Goal: Task Accomplishment & Management: Complete application form

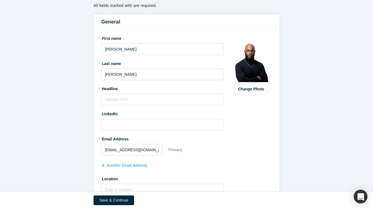
scroll to position [69, 0]
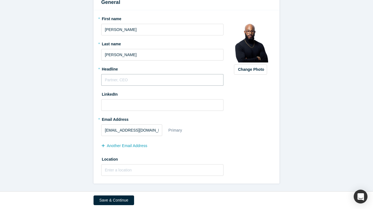
click at [154, 82] on input "text" at bounding box center [162, 80] width 122 height 12
click at [131, 80] on input "CEO" at bounding box center [162, 80] width 122 height 12
drag, startPoint x: 126, startPoint y: 79, endPoint x: 99, endPoint y: 66, distance: 30.5
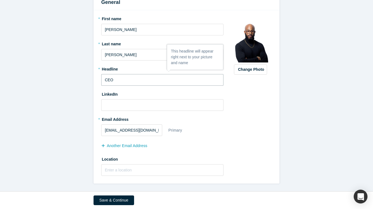
click at [99, 66] on div "* First name [PERSON_NAME] * Last name [PERSON_NAME] * Headline CEO LinkedIn * …" at bounding box center [187, 96] width 186 height 173
click at [111, 73] on div "* Headline CEO" at bounding box center [162, 74] width 122 height 21
drag, startPoint x: 119, startPoint y: 69, endPoint x: 102, endPoint y: 68, distance: 17.4
click at [102, 68] on label "* Headline" at bounding box center [162, 68] width 122 height 8
copy label "Headline"
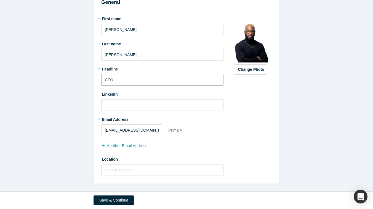
click at [125, 79] on input "CEO" at bounding box center [162, 80] width 122 height 12
paste input "Builder of Thriving Startup Communities & Accelerators that Empower Entrepreneu…"
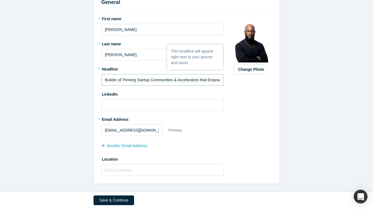
scroll to position [0, 52]
type input "Builder of Thriving Startup Communities & Accelerators that Empower Entrepreneu…"
click at [120, 105] on input at bounding box center [162, 105] width 122 height 12
paste input "[URL][DOMAIN_NAME][PERSON_NAME]"
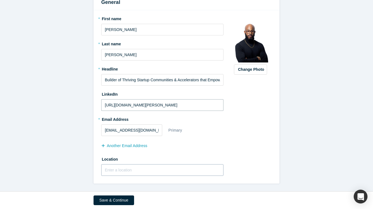
type input "[URL][DOMAIN_NAME][PERSON_NAME]"
click at [116, 169] on input "text" at bounding box center [162, 170] width 122 height 12
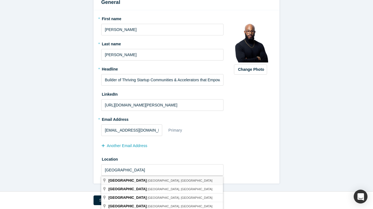
type input "[GEOGRAPHIC_DATA], [GEOGRAPHIC_DATA], [GEOGRAPHIC_DATA]"
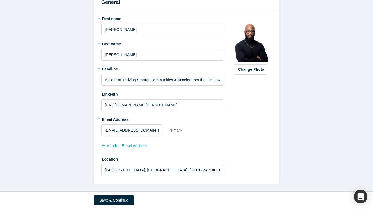
click at [173, 161] on label "Location" at bounding box center [162, 158] width 122 height 8
click at [119, 202] on button "Save & Continue" at bounding box center [114, 200] width 41 height 10
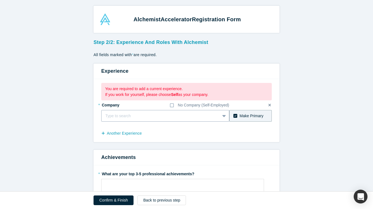
click at [202, 115] on div at bounding box center [160, 115] width 111 height 7
click at [243, 125] on fieldset "You are required to add a current experience. If you work for yourself, please …" at bounding box center [186, 110] width 171 height 55
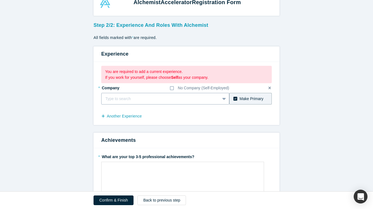
click at [174, 104] on div "Type to search" at bounding box center [165, 99] width 128 height 12
click at [172, 87] on icon at bounding box center [172, 88] width 4 height 4
click at [0, 0] on input "No Company (Self-Employed)" at bounding box center [0, 0] width 0 height 0
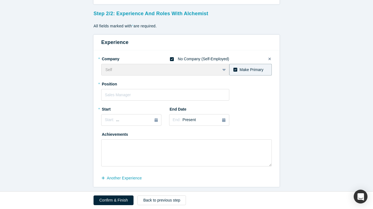
scroll to position [31, 0]
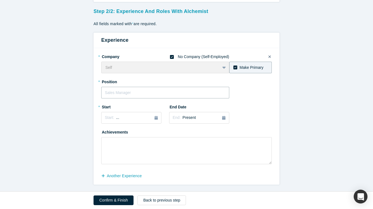
click at [162, 95] on input "text" at bounding box center [165, 93] width 128 height 12
type input "CEO"
click at [135, 118] on div "Start: ..." at bounding box center [131, 118] width 53 height 6
click at [117, 145] on div "Jan" at bounding box center [113, 145] width 18 height 6
click at [185, 119] on span "Present" at bounding box center [189, 117] width 13 height 4
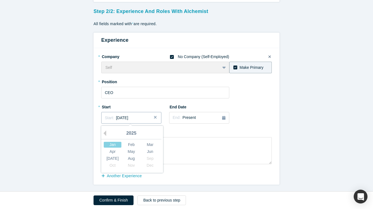
click at [128, 118] on span "[DATE]" at bounding box center [122, 117] width 12 height 4
click at [107, 134] on div "2025" at bounding box center [131, 133] width 60 height 12
click at [106, 134] on button "Previous Year" at bounding box center [104, 133] width 6 height 6
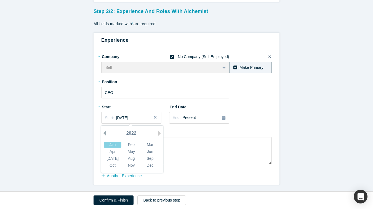
click at [106, 134] on button "Previous Year" at bounding box center [104, 133] width 6 height 6
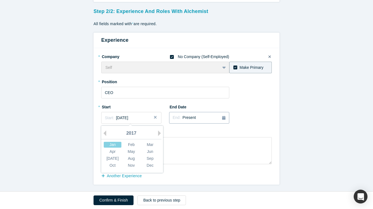
click at [189, 118] on span "Present" at bounding box center [189, 117] width 13 height 4
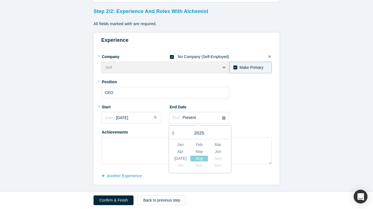
click at [277, 119] on div "* Company No Company (Self-Employed) Self To pick up a draggable item, press th…" at bounding box center [187, 116] width 186 height 136
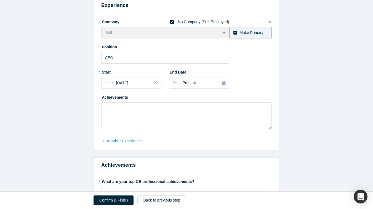
scroll to position [80, 0]
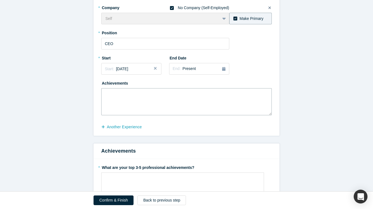
click at [218, 102] on textarea at bounding box center [186, 101] width 171 height 27
drag, startPoint x: 129, startPoint y: 82, endPoint x: 99, endPoint y: 81, distance: 29.8
click at [99, 81] on div "* Company No Company (Self-Employed) Self To pick up a draggable item, press th…" at bounding box center [187, 67] width 186 height 136
copy label "Achievements"
click at [222, 100] on textarea at bounding box center [186, 101] width 171 height 27
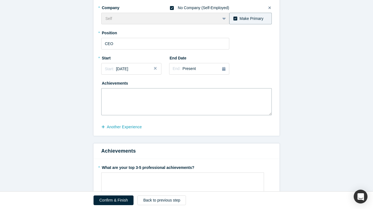
paste textarea "Designed and led accelerator programs for [GEOGRAPHIC_DATA], [GEOGRAPHIC_DATA],…"
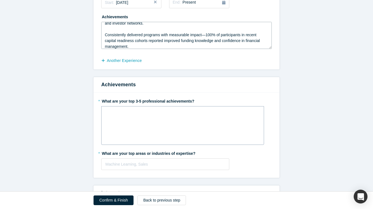
scroll to position [152, 0]
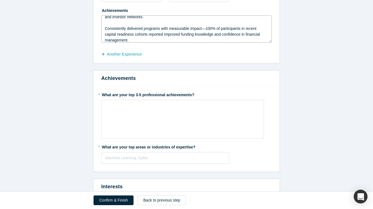
type textarea "Designed and led accelerator programs for [GEOGRAPHIC_DATA], [GEOGRAPHIC_DATA],…"
drag, startPoint x: 200, startPoint y: 95, endPoint x: 95, endPoint y: 92, distance: 104.1
click at [95, 92] on div "* What are your top 3-5 professional achievements? * What are your top areas or…" at bounding box center [187, 128] width 186 height 85
copy label "What are your top 3-5 professional achievements?"
click at [147, 115] on div "rdw-wrapper" at bounding box center [182, 119] width 163 height 39
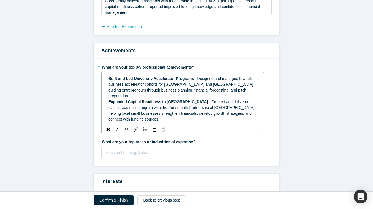
scroll to position [203, 0]
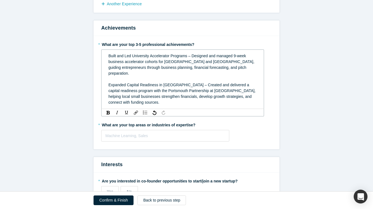
click at [124, 59] on span "Built and Led University Accelerator Programs – Designed and managed 9-week bus…" at bounding box center [181, 65] width 147 height 22
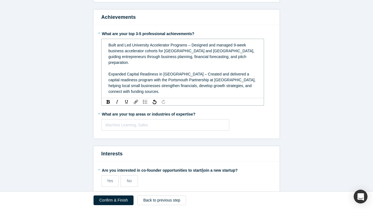
scroll to position [215, 0]
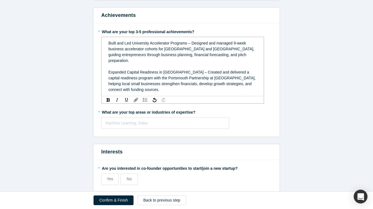
click at [191, 42] on span "Built and Led University Accelerator Programs – Designed and managed 9-week bus…" at bounding box center [181, 52] width 147 height 22
click at [187, 72] on span "Expanded Capital Readiness in [GEOGRAPHIC_DATA] – Created and delivered a capit…" at bounding box center [182, 81] width 148 height 22
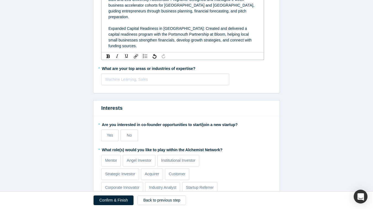
scroll to position [262, 0]
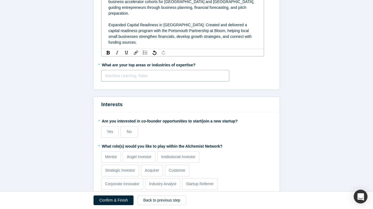
click at [186, 72] on div "Machine Learning, Sales" at bounding box center [165, 76] width 128 height 12
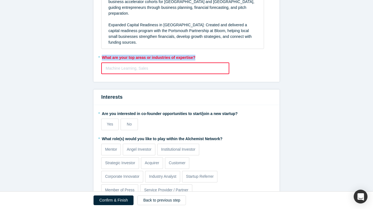
drag, startPoint x: 199, startPoint y: 50, endPoint x: 98, endPoint y: 52, distance: 100.7
click at [98, 52] on div "* What are your top 3-5 professional achievements? Built and Led University Acc…" at bounding box center [187, 29] width 186 height 106
copy label "What are your top areas or industries of expertise?"
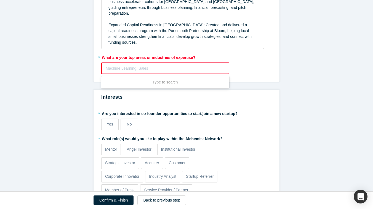
click at [135, 65] on div at bounding box center [165, 68] width 119 height 7
paste input "Small business development & startup growth Accelerator & incubator program des…"
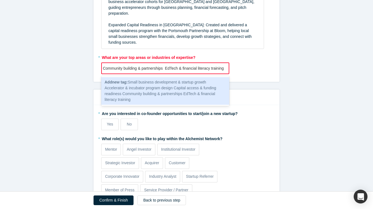
type input "Small business development & startup growth Accelerator & incubator program des…"
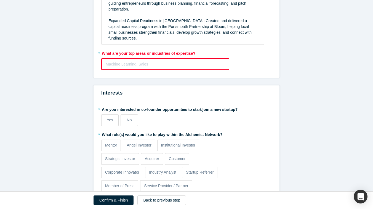
scroll to position [267, 0]
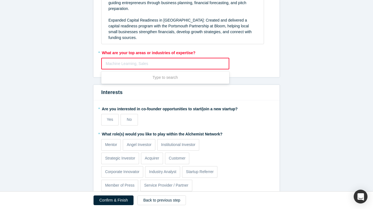
click at [197, 60] on div at bounding box center [165, 63] width 119 height 7
paste input "Small business development & startup growth Accelerator & incubator program des…"
type input "Small business development & startup growth Accelerator & incubator program des…"
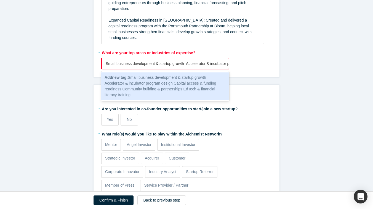
scroll to position [0, 214]
click at [153, 76] on span "Add new tag : Small business development & startup growth Accelerator & incubat…" at bounding box center [161, 86] width 112 height 22
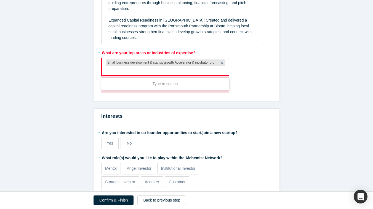
click at [127, 59] on div "Small business development & startup growth Accelerator & incubator program des…" at bounding box center [162, 62] width 113 height 7
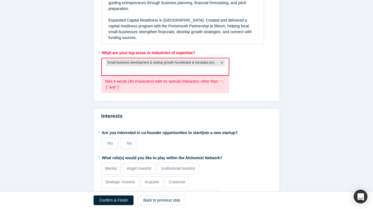
click at [137, 59] on div "Small business development & startup growth Accelerator & incubator program des…" at bounding box center [162, 62] width 113 height 7
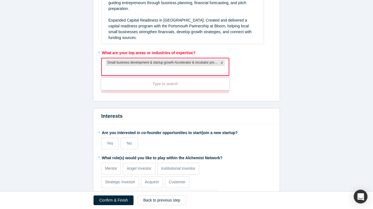
click at [137, 59] on div "Small business development & startup growth Accelerator & incubator program des…" at bounding box center [162, 62] width 113 height 7
click at [135, 59] on div "Small business development & startup growth Accelerator & incubator program des…" at bounding box center [162, 62] width 113 height 7
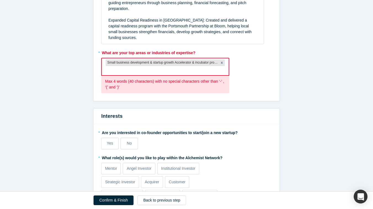
click at [135, 59] on div "Small business development & startup growth Accelerator & incubator program des…" at bounding box center [162, 62] width 113 height 7
drag, startPoint x: 105, startPoint y: 73, endPoint x: 155, endPoint y: 76, distance: 50.9
click at [155, 76] on div "Max 4 words (40 characters) with no special characters other than ‘-’ , ‘(’ and…" at bounding box center [165, 84] width 128 height 17
copy p "Max 4 words (40 characters)"
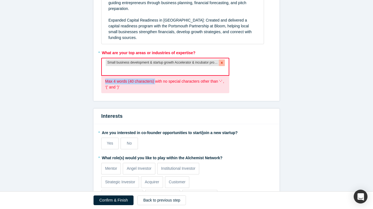
click at [221, 62] on icon "Remove Small business development & startup growth Accelerator & incubator prog…" at bounding box center [222, 63] width 2 height 2
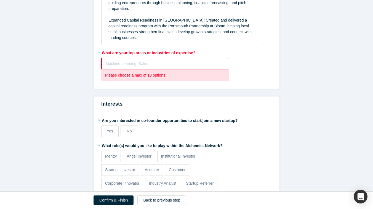
paste input "Small Business Development Startup & Accelerator Programs Capital Access Readin…"
type input "Small Business Development Startup & Accelerator Programs Capital Access Readin…"
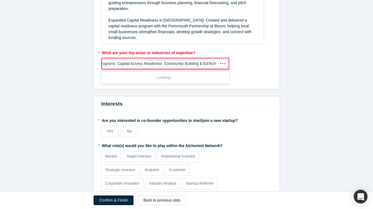
scroll to position [0, 91]
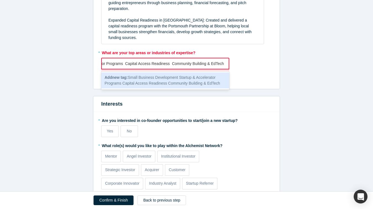
click at [207, 75] on span "Add new tag : Small Business Development Startup & Accelerator Programs Capital…" at bounding box center [163, 80] width 116 height 10
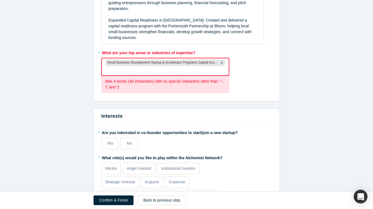
scroll to position [0, 0]
click at [220, 61] on icon "Remove Small Business Development Startup & Accelerator Programs Capital Access…" at bounding box center [222, 63] width 4 height 4
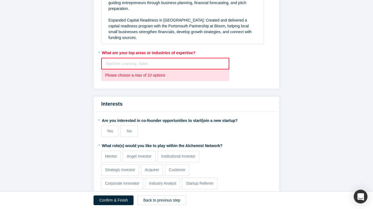
paste input "Small Business Development"
type input "Small Business Development"
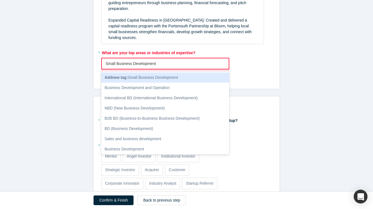
click at [168, 75] on span "Add new tag : Small Business Development" at bounding box center [141, 77] width 73 height 4
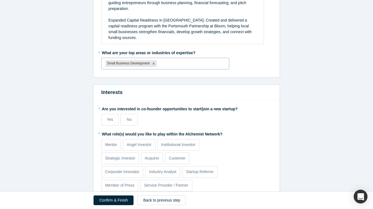
click at [167, 60] on div at bounding box center [191, 63] width 67 height 7
paste input "Startup & Accelerator Programs"
type input "Startup & Accelerator Programs"
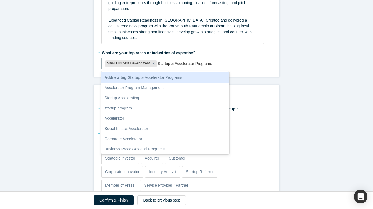
click at [182, 75] on span "Add new tag : Startup & Accelerator Programs" at bounding box center [144, 77] width 78 height 4
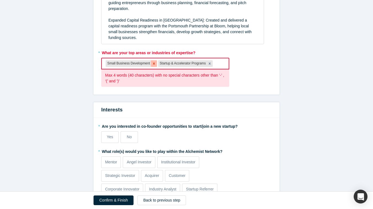
click at [153, 62] on icon "Remove Small Business Development" at bounding box center [154, 63] width 2 height 2
click at [245, 76] on div "* What are your top areas or industries of expertise? option Small Business Dev…" at bounding box center [186, 67] width 171 height 39
click at [235, 108] on div "Interests" at bounding box center [187, 109] width 186 height 15
click at [196, 60] on div at bounding box center [192, 63] width 63 height 7
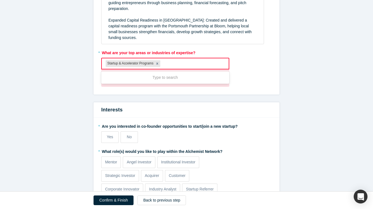
click at [148, 60] on div "Startup & Accelerator Programs" at bounding box center [130, 63] width 49 height 7
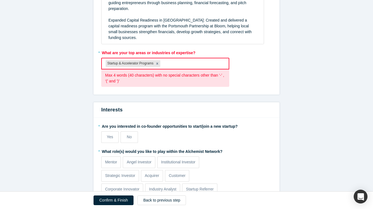
click at [122, 60] on div "Startup & Accelerator Programs" at bounding box center [130, 63] width 49 height 7
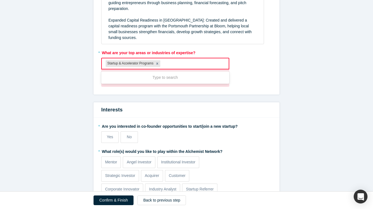
click at [122, 60] on div "Startup & Accelerator Programs" at bounding box center [130, 63] width 49 height 7
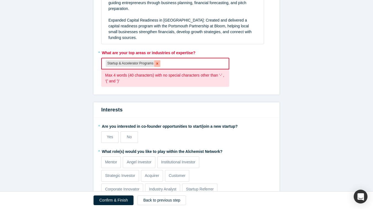
click at [156, 60] on div "Remove Startup & Accelerator Programs" at bounding box center [157, 63] width 6 height 7
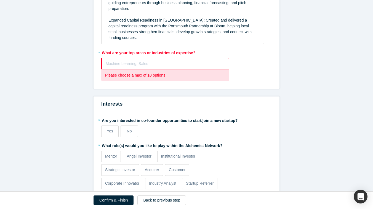
paste input "Startup & Accelerator Programs"
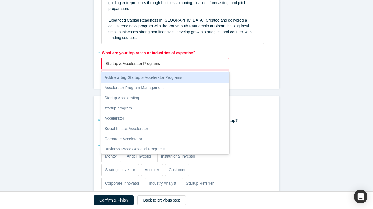
click at [121, 61] on input "Startup & Accelerator Programs" at bounding box center [133, 64] width 55 height 6
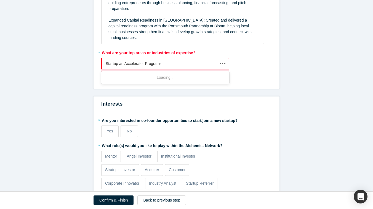
type input "Startup and Accelerator Programs"
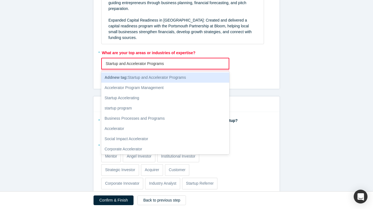
click at [150, 75] on span "Add new tag : Startup and Accelerator Programs" at bounding box center [145, 77] width 81 height 4
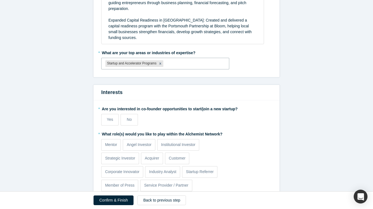
click at [262, 94] on div "Interests" at bounding box center [187, 92] width 186 height 15
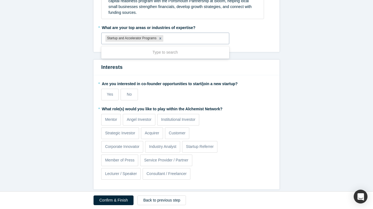
click at [182, 35] on div at bounding box center [194, 38] width 60 height 7
paste input "Small Business Development"
type input "Small Business Development"
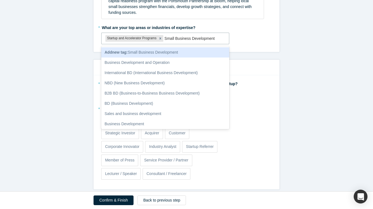
click at [173, 50] on span "Add new tag : Small Business Development" at bounding box center [141, 52] width 73 height 4
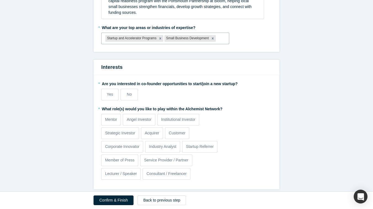
click at [242, 63] on h3 "Interests" at bounding box center [186, 66] width 171 height 7
click at [225, 35] on div at bounding box center [221, 38] width 8 height 7
paste input "Capital Access Readiness"
type input "Capital Access Readiness"
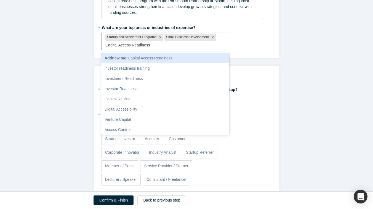
click at [151, 56] on span "Add new tag : Capital Access Readiness" at bounding box center [139, 58] width 68 height 4
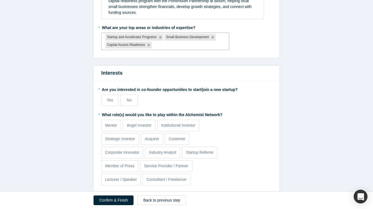
scroll to position [298, 0]
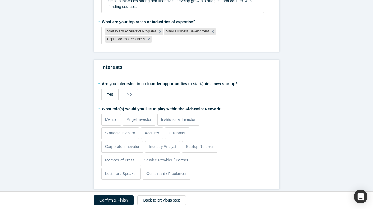
click at [109, 92] on span "Yes" at bounding box center [110, 94] width 6 height 4
click at [0, 0] on input "Yes" at bounding box center [0, 0] width 0 height 0
click at [110, 116] on p "Mentor" at bounding box center [111, 119] width 12 height 6
click at [0, 0] on input "Mentor" at bounding box center [0, 0] width 0 height 0
click at [127, 143] on label "Corporate Innovator" at bounding box center [122, 147] width 42 height 12
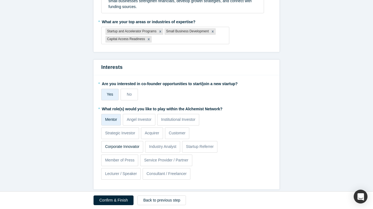
click at [0, 0] on input "Corporate Innovator" at bounding box center [0, 0] width 0 height 0
click at [164, 143] on label "Industry Analyst" at bounding box center [162, 147] width 35 height 12
click at [0, 0] on input "Industry Analyst" at bounding box center [0, 0] width 0 height 0
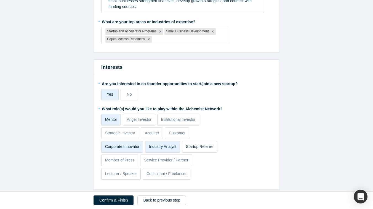
click at [200, 143] on p "Startup Referrer" at bounding box center [200, 146] width 28 height 6
click at [0, 0] on input "Startup Referrer" at bounding box center [0, 0] width 0 height 0
click at [126, 171] on p "Lecturer / Speaker" at bounding box center [121, 174] width 32 height 6
click at [0, 0] on input "Lecturer / Speaker" at bounding box center [0, 0] width 0 height 0
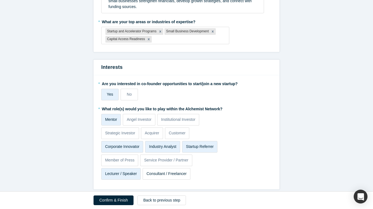
click at [163, 171] on p "Consultant / Freelancer" at bounding box center [167, 174] width 40 height 6
click at [0, 0] on input "Consultant / Freelancer" at bounding box center [0, 0] width 0 height 0
click at [169, 157] on p "Service Provider / Partner" at bounding box center [166, 160] width 44 height 6
click at [0, 0] on input "Service Provider / Partner" at bounding box center [0, 0] width 0 height 0
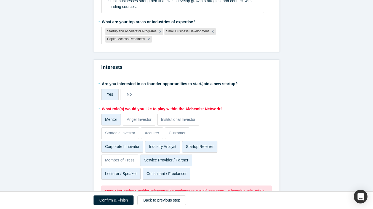
click at [177, 157] on p "Service Provider / Partner" at bounding box center [166, 160] width 44 height 6
click at [0, 0] on input "Service Provider / Partner" at bounding box center [0, 0] width 0 height 0
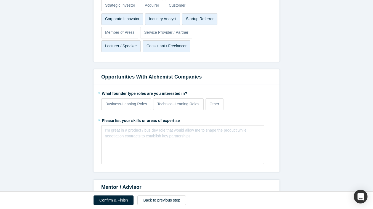
scroll to position [424, 0]
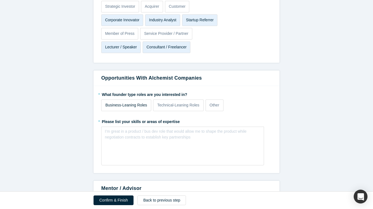
click at [135, 102] on p "Business-Leaning Roles" at bounding box center [126, 105] width 42 height 6
click at [0, 0] on input "Business-Leaning Roles" at bounding box center [0, 0] width 0 height 0
click at [165, 102] on p "Technical-Leaning Roles" at bounding box center [178, 105] width 42 height 6
click at [0, 0] on input "Technical-Leaning Roles" at bounding box center [0, 0] width 0 height 0
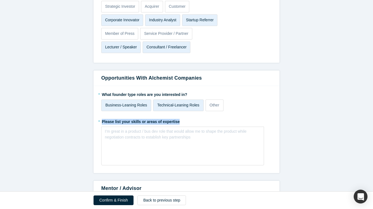
drag, startPoint x: 184, startPoint y: 115, endPoint x: 101, endPoint y: 115, distance: 83.6
click at [101, 115] on div "* What founder type roles are you interested in? Business-Leaning Roles Technic…" at bounding box center [187, 129] width 186 height 87
copy label "Please list your skills or areas of expertise"
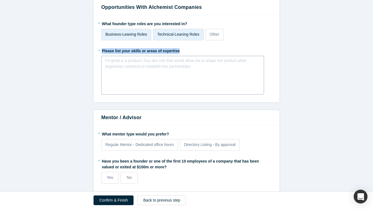
scroll to position [497, 0]
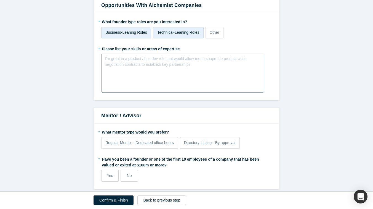
click at [123, 66] on div "I’m great in a product / bus dev role that would allow me to shape the product …" at bounding box center [182, 73] width 163 height 39
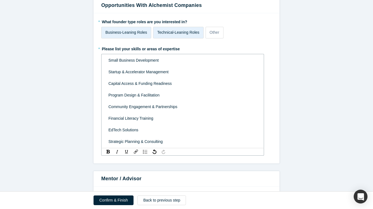
click at [163, 63] on div "rdw-editor" at bounding box center [182, 66] width 149 height 6
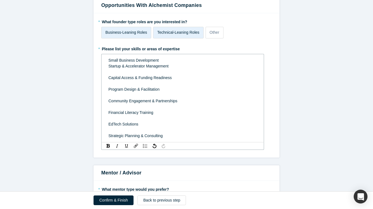
click at [147, 69] on div "rdw-editor" at bounding box center [182, 72] width 149 height 6
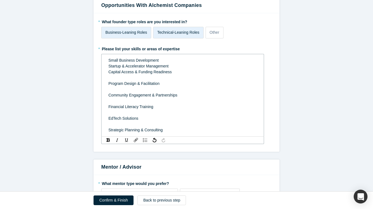
click at [135, 75] on div "rdw-editor" at bounding box center [182, 78] width 149 height 6
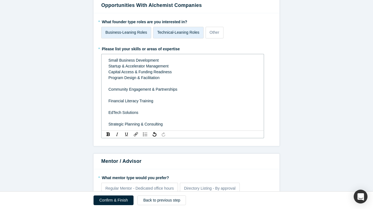
click at [132, 81] on div "rdw-editor" at bounding box center [182, 84] width 149 height 6
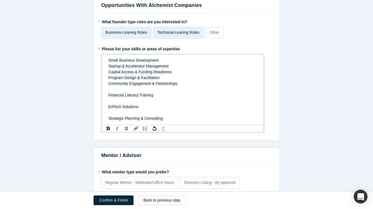
click at [127, 86] on div "rdw-editor" at bounding box center [182, 89] width 149 height 6
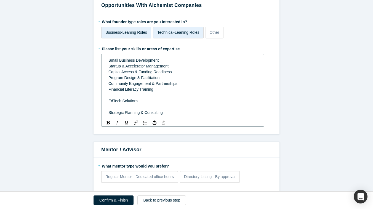
click at [127, 92] on div "rdw-editor" at bounding box center [182, 95] width 149 height 6
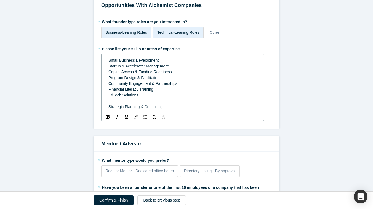
click at [123, 98] on div "rdw-editor" at bounding box center [182, 101] width 149 height 6
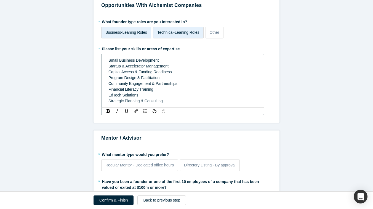
scroll to position [519, 0]
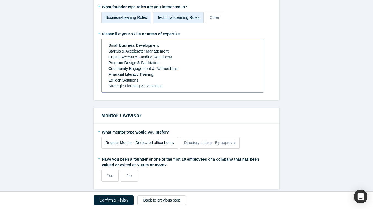
click at [155, 140] on label "Regular Mentor - Dedicated office hours" at bounding box center [139, 143] width 77 height 12
click at [0, 0] on input "Regular Mentor - Dedicated office hours" at bounding box center [0, 0] width 0 height 0
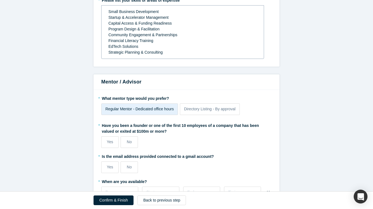
scroll to position [552, 0]
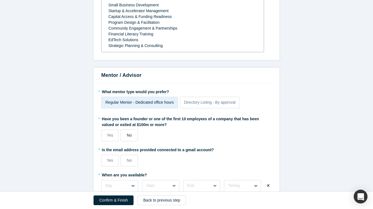
click at [132, 132] on label "No" at bounding box center [129, 135] width 17 height 12
click at [0, 0] on input "No" at bounding box center [0, 0] width 0 height 0
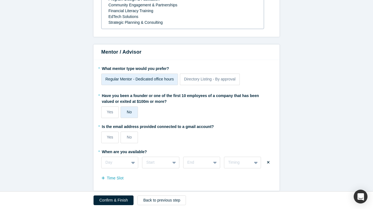
scroll to position [577, 0]
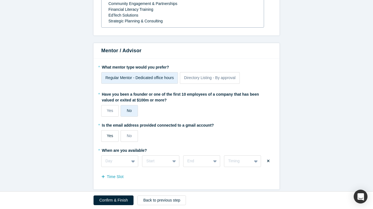
click at [106, 133] on label "Yes" at bounding box center [109, 136] width 17 height 12
click at [0, 0] on input "Yes" at bounding box center [0, 0] width 0 height 0
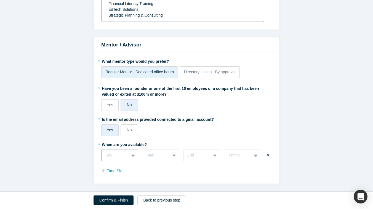
click at [135, 157] on div "Day" at bounding box center [119, 155] width 37 height 12
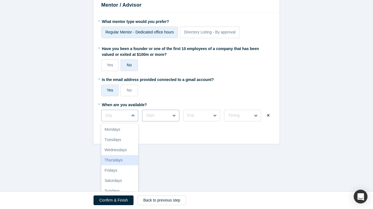
scroll to position [577, 0]
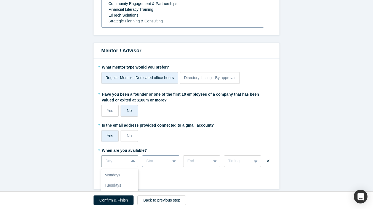
click at [161, 156] on div "Alchemist Accelerator Registration Form Step 2/2: Experience and Roles with Alc…" at bounding box center [186, 95] width 373 height 191
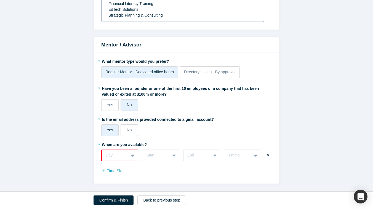
click at [132, 156] on div "Day" at bounding box center [119, 155] width 37 height 12
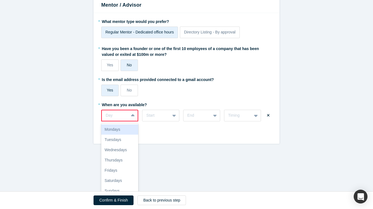
click at [122, 124] on div "Mondays" at bounding box center [119, 129] width 37 height 10
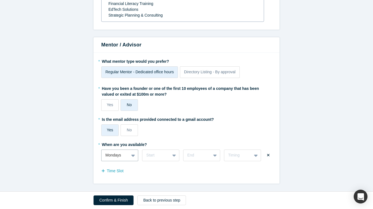
scroll to position [577, 0]
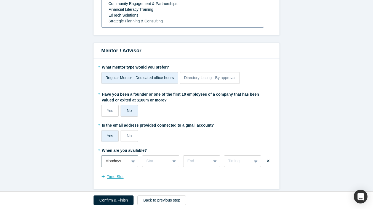
click at [118, 172] on button "Time Slot" at bounding box center [115, 177] width 28 height 10
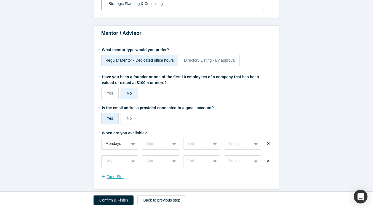
click at [119, 172] on button "Time Slot" at bounding box center [115, 177] width 28 height 10
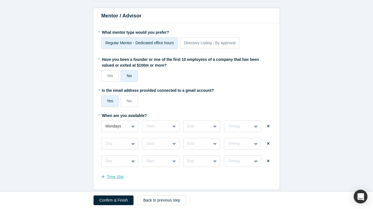
click at [119, 172] on button "Time Slot" at bounding box center [115, 177] width 28 height 10
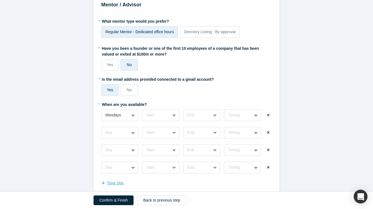
scroll to position [624, 0]
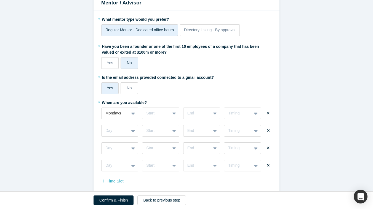
click at [119, 176] on button "Time Slot" at bounding box center [115, 181] width 28 height 10
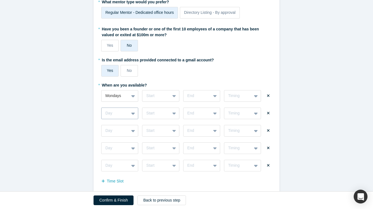
click at [132, 119] on div "Day" at bounding box center [119, 113] width 37 height 12
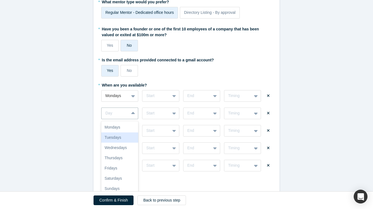
click at [129, 132] on div "Tuesdays" at bounding box center [119, 137] width 37 height 10
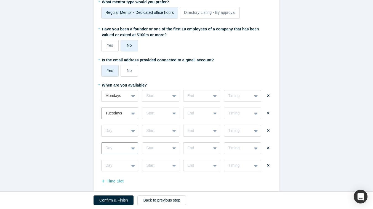
scroll to position [674, 0]
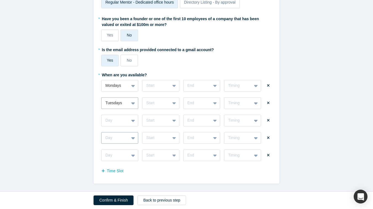
click at [129, 138] on div "Day" at bounding box center [119, 138] width 37 height 12
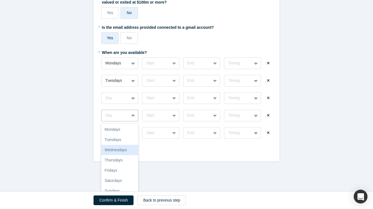
click at [128, 148] on div "Wednesdays" at bounding box center [119, 150] width 37 height 10
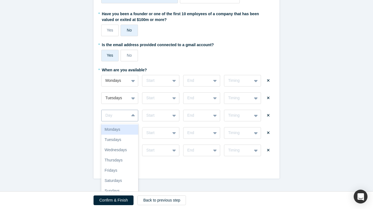
click at [125, 121] on div "Mondays, 1 of 7. 7 results available. Use Up and Down to choose options, press …" at bounding box center [119, 116] width 37 height 12
click at [124, 145] on div "Wednesdays" at bounding box center [119, 150] width 37 height 10
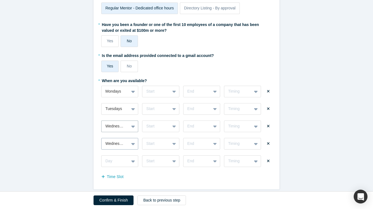
scroll to position [674, 0]
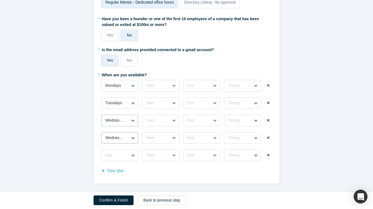
click at [128, 140] on div "Wednesdays" at bounding box center [119, 138] width 37 height 12
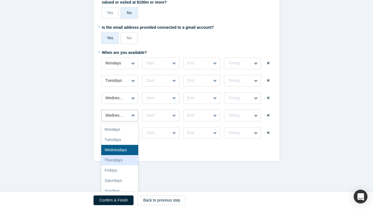
click at [126, 155] on div "Thursdays" at bounding box center [119, 160] width 37 height 10
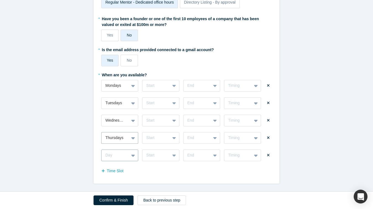
click at [127, 156] on div "Day" at bounding box center [119, 155] width 37 height 12
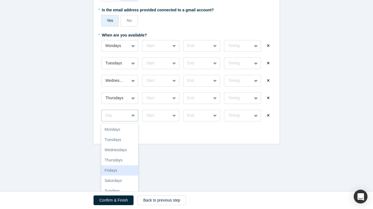
click at [127, 165] on div "Fridays" at bounding box center [119, 170] width 37 height 10
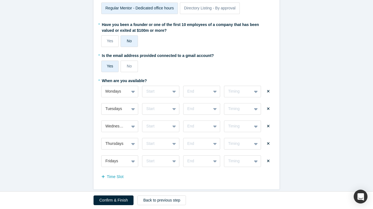
click at [170, 173] on div "Time Slot" at bounding box center [186, 176] width 171 height 9
click at [171, 87] on div at bounding box center [174, 91] width 9 height 10
click at [159, 131] on div "10am" at bounding box center [160, 135] width 37 height 10
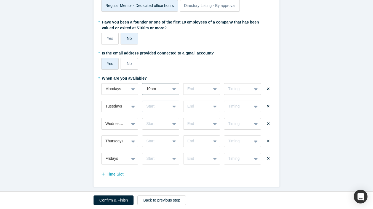
click at [171, 104] on div at bounding box center [174, 106] width 9 height 10
click at [163, 156] on div "10am" at bounding box center [160, 161] width 37 height 10
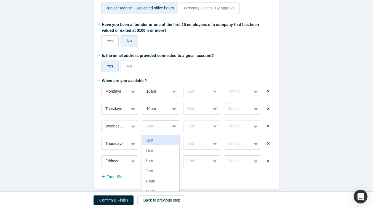
scroll to position [666, 0]
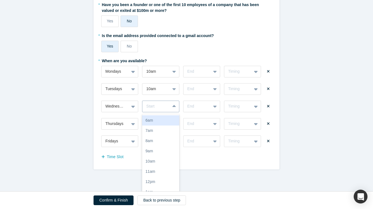
click at [173, 112] on div "6am, 1 of 17. 17 results available. Use Up and Down to choose options, press En…" at bounding box center [160, 106] width 37 height 12
click at [166, 156] on div "10am" at bounding box center [160, 161] width 37 height 10
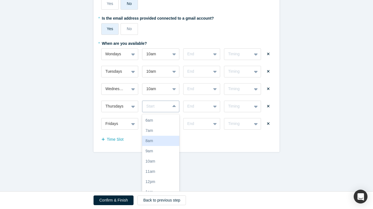
click at [171, 112] on div "8am, 3 of 17. 17 results available. Use Up and Down to choose options, press En…" at bounding box center [160, 106] width 37 height 12
click at [167, 156] on div "10am" at bounding box center [160, 161] width 37 height 10
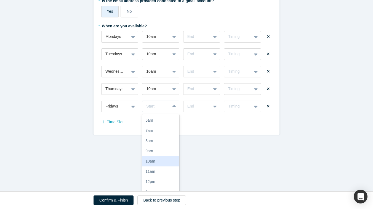
click at [171, 112] on div "10am, 5 of 17. 17 results available. Use Up and Down to choose options, press E…" at bounding box center [160, 106] width 37 height 12
click at [167, 156] on div "10am" at bounding box center [160, 161] width 37 height 10
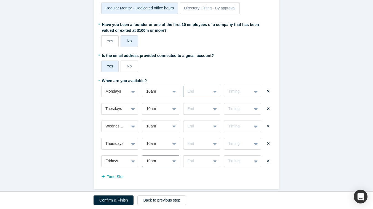
click at [210, 87] on div "End" at bounding box center [197, 91] width 27 height 9
click at [208, 135] on div "2pm" at bounding box center [201, 140] width 37 height 10
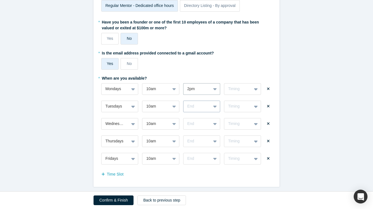
click at [216, 101] on div at bounding box center [215, 106] width 9 height 10
click at [204, 165] on div "2pm" at bounding box center [201, 170] width 37 height 10
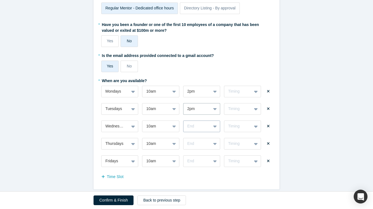
scroll to position [666, 0]
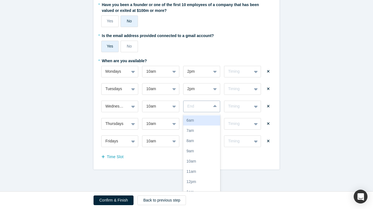
click at [214, 112] on div "6am, 1 of 17. 17 results available. Use Up and Down to choose options, press En…" at bounding box center [201, 106] width 37 height 12
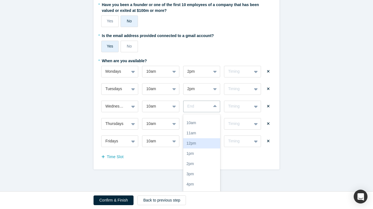
scroll to position [40, 0]
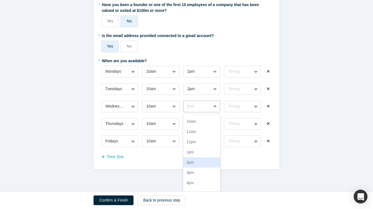
click at [208, 158] on div "2pm" at bounding box center [201, 162] width 37 height 10
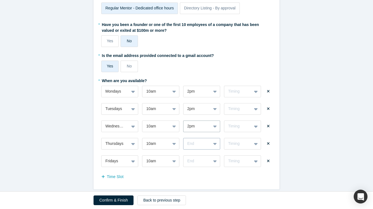
scroll to position [684, 0]
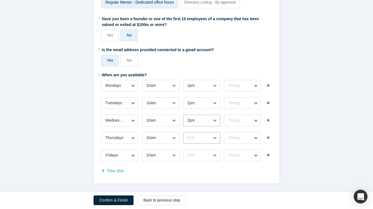
click at [213, 134] on div "End" at bounding box center [201, 138] width 37 height 12
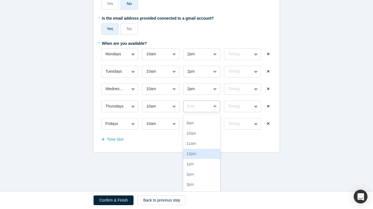
scroll to position [35, 0]
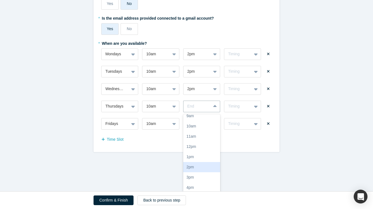
click at [211, 163] on div "2pm" at bounding box center [201, 167] width 37 height 10
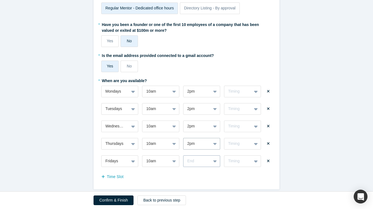
scroll to position [701, 0]
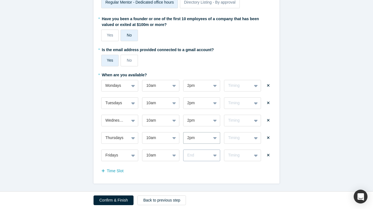
click at [215, 153] on div "End" at bounding box center [201, 155] width 37 height 12
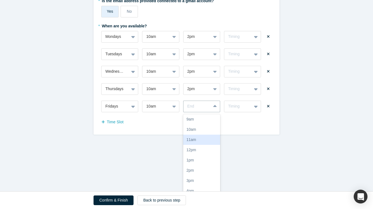
scroll to position [34, 0]
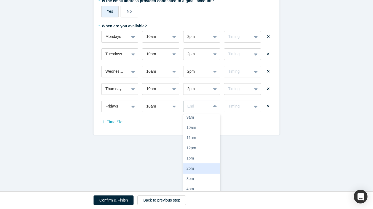
click at [205, 163] on div "2pm" at bounding box center [201, 168] width 37 height 10
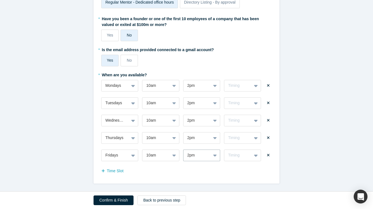
scroll to position [646, 0]
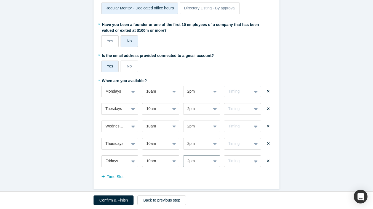
click at [261, 86] on div "Timing" at bounding box center [242, 92] width 37 height 12
click at [249, 100] on div "Weekly" at bounding box center [242, 105] width 37 height 10
click at [250, 107] on div "Timing" at bounding box center [242, 109] width 37 height 12
click at [249, 118] on div "Weekly" at bounding box center [242, 123] width 37 height 10
click at [248, 123] on div "Timing" at bounding box center [237, 126] width 27 height 7
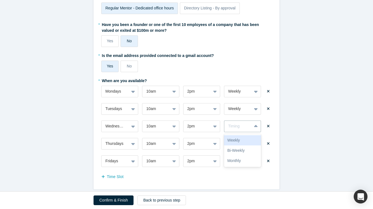
click at [247, 135] on div "Weekly" at bounding box center [242, 140] width 37 height 10
click at [246, 140] on div "Timing" at bounding box center [238, 143] width 20 height 6
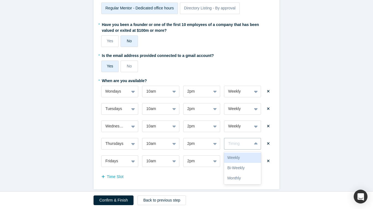
click at [244, 152] on div "Weekly" at bounding box center [242, 157] width 37 height 10
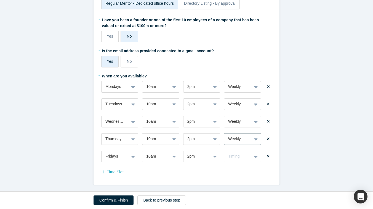
click at [243, 157] on div "* When are you available? Mondays 10am 2pm Weekly Tuesdays 10am 2pm Weekly Wedn…" at bounding box center [186, 123] width 171 height 105
click at [241, 167] on div "Weekly" at bounding box center [242, 170] width 37 height 10
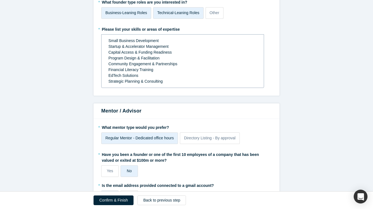
scroll to position [0, 0]
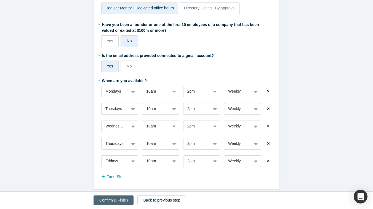
click at [114, 201] on button "Confirm & Finish" at bounding box center [114, 200] width 40 height 10
